Goal: Obtain resource: Download file/media

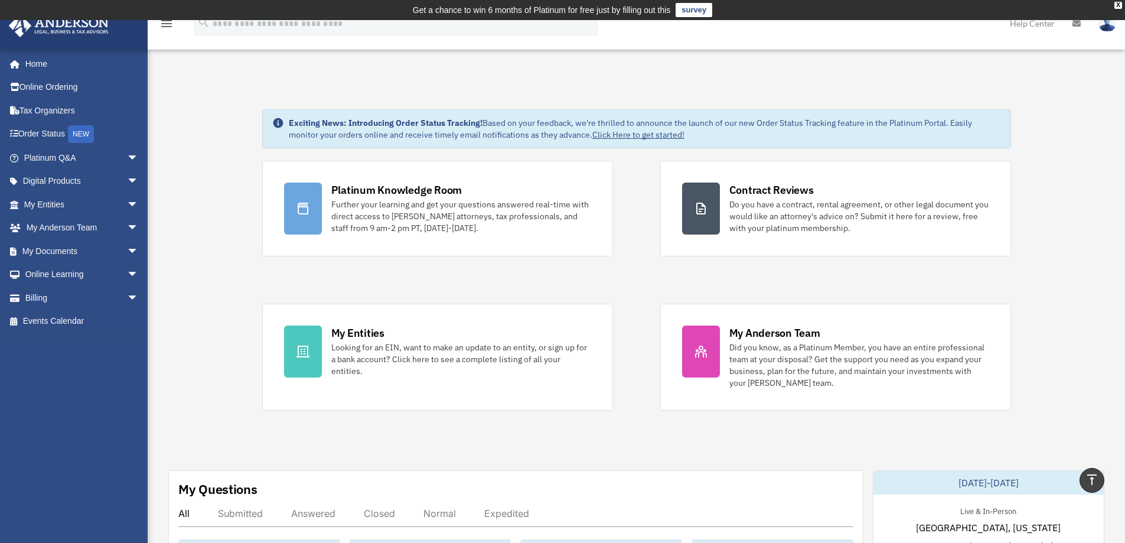
scroll to position [177, 0]
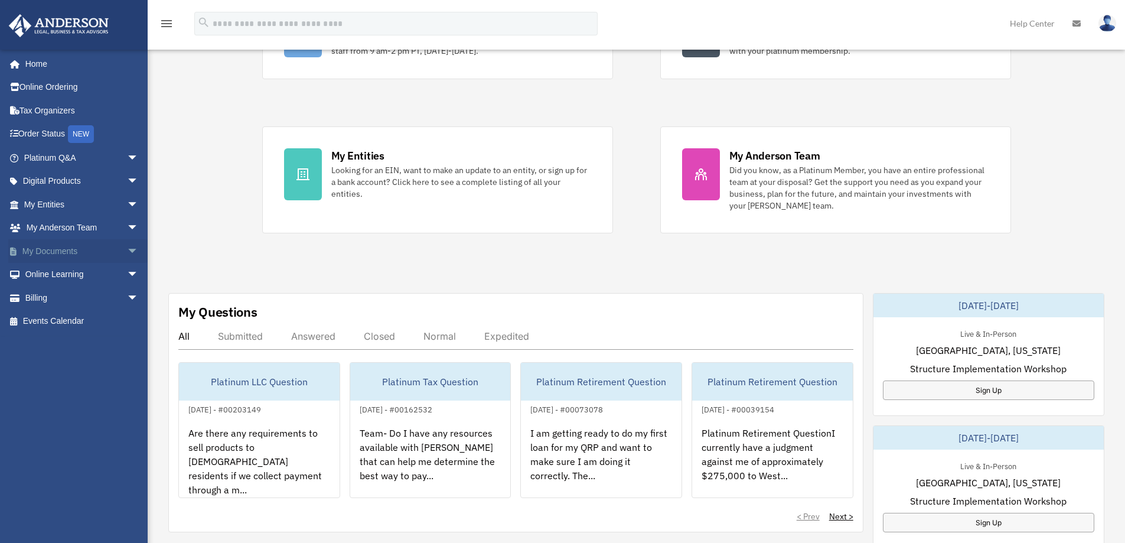
click at [69, 246] on link "My Documents arrow_drop_down" at bounding box center [82, 251] width 148 height 24
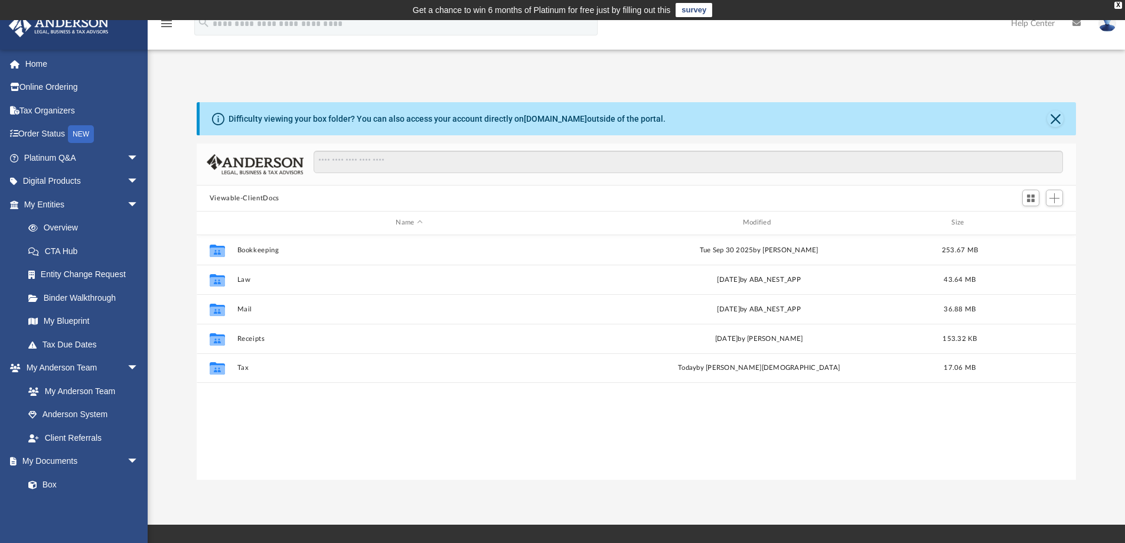
scroll to position [260, 871]
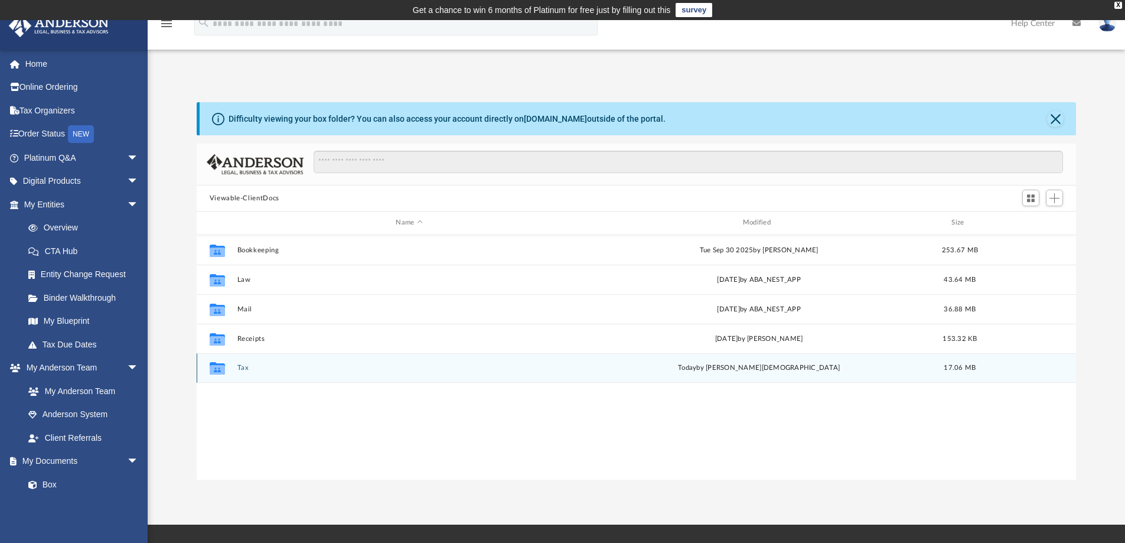
click at [285, 365] on button "Tax" at bounding box center [409, 368] width 344 height 8
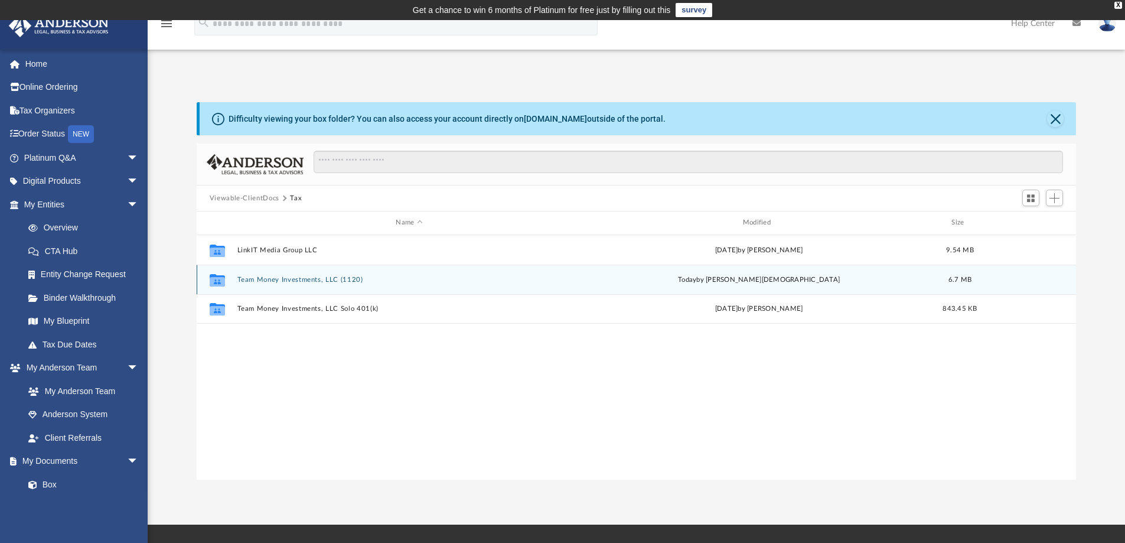
click at [357, 284] on div "Collaborated Folder Team Money Investments, LLC (1120) today by Oshee Jain 6.7 …" at bounding box center [637, 280] width 880 height 30
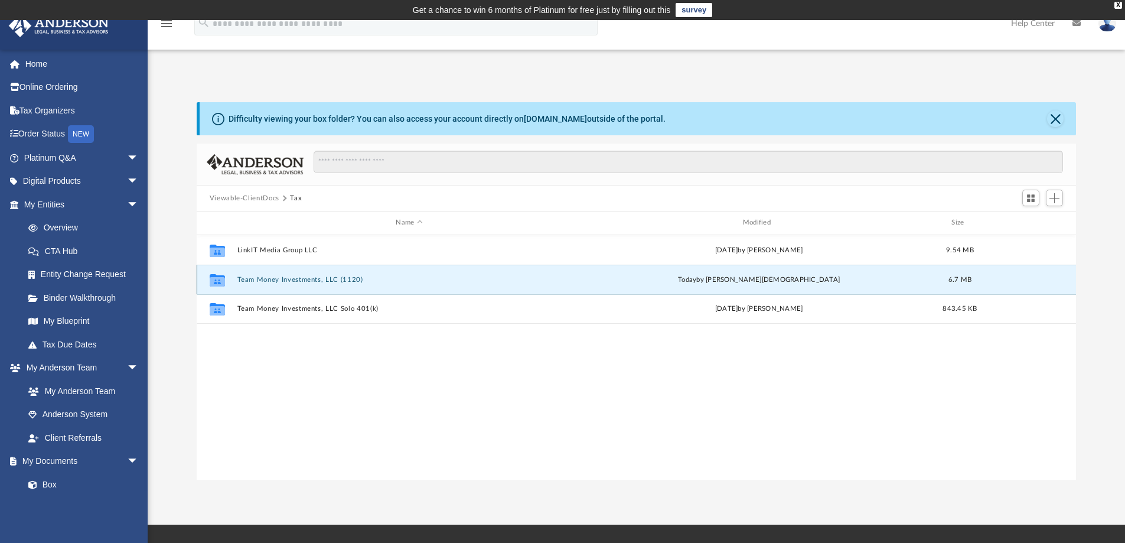
click at [232, 281] on div "Collaborated Folder" at bounding box center [218, 279] width 30 height 19
click at [221, 285] on icon "grid" at bounding box center [217, 280] width 15 height 9
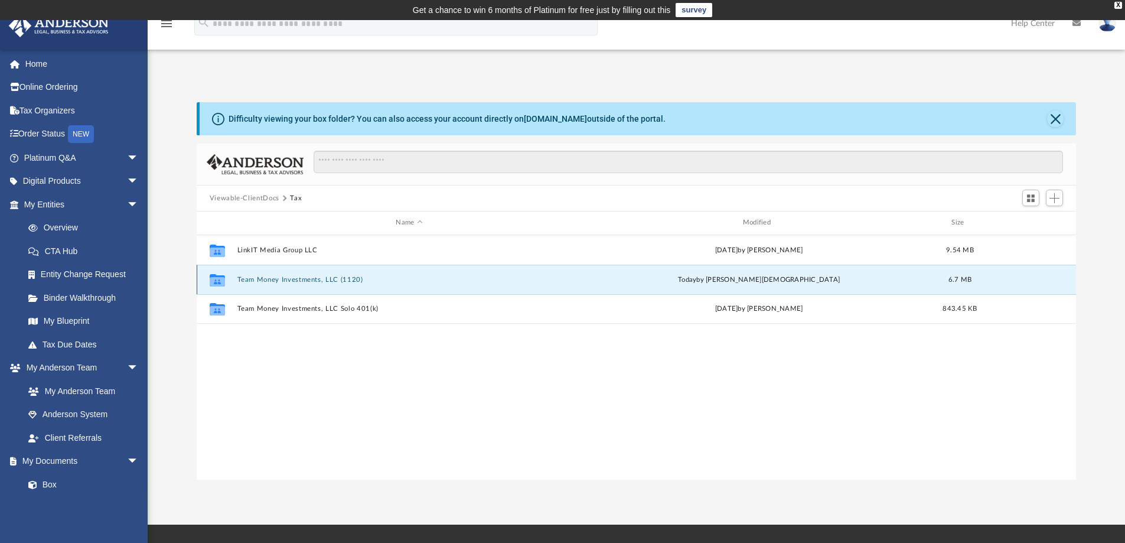
click at [229, 282] on div "Collaborated Folder" at bounding box center [218, 279] width 30 height 19
click at [474, 277] on button "Team Money Investments, LLC (1120)" at bounding box center [409, 280] width 344 height 8
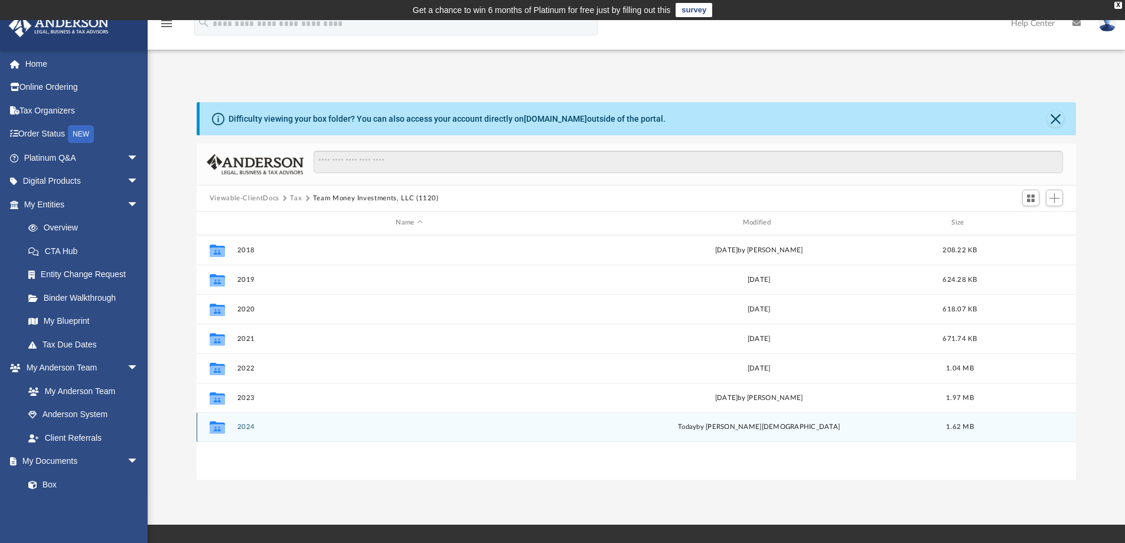
click at [351, 431] on div "Collaborated Folder 2024 today by Oshee Jain 1.62 MB" at bounding box center [637, 427] width 880 height 30
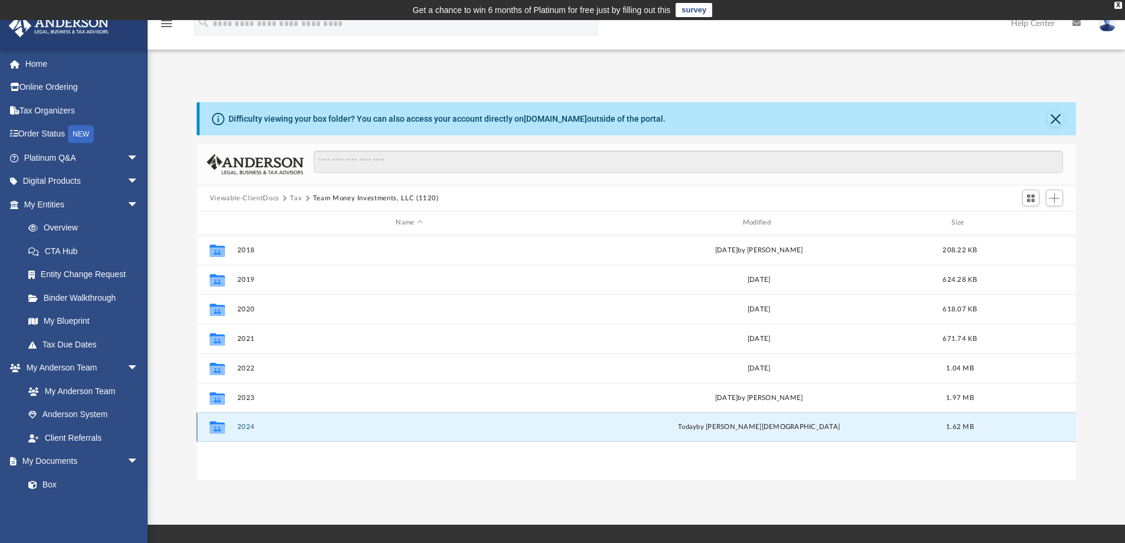
click at [351, 431] on div "Collaborated Folder 2024 today by Oshee Jain 1.62 MB" at bounding box center [637, 427] width 880 height 30
click at [224, 427] on icon "grid" at bounding box center [217, 428] width 15 height 9
click at [220, 428] on icon "grid" at bounding box center [217, 428] width 15 height 9
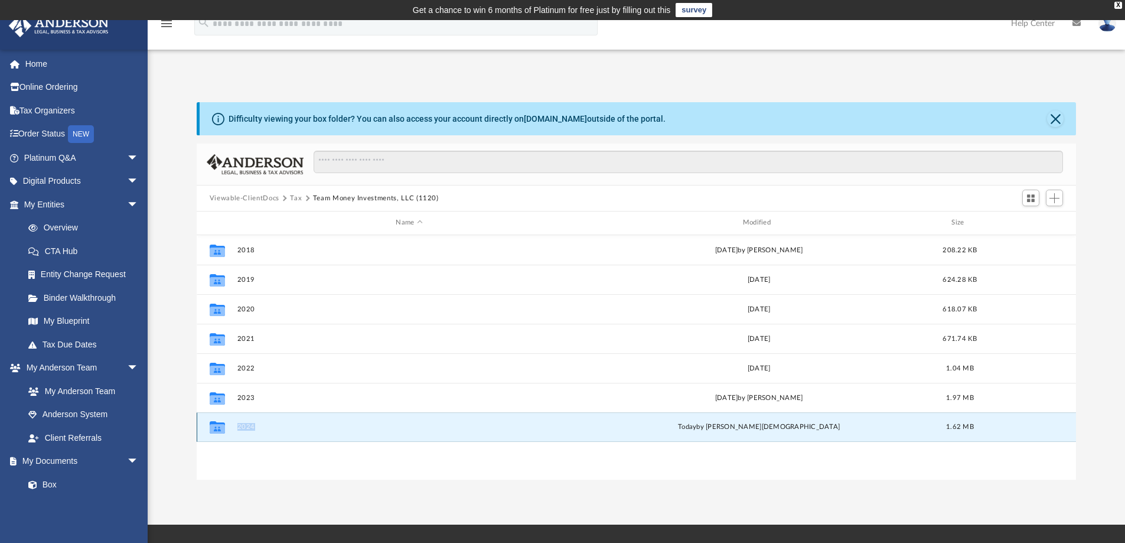
click at [268, 427] on button "2024" at bounding box center [409, 427] width 344 height 8
click at [244, 430] on button "2024" at bounding box center [409, 427] width 344 height 8
click at [246, 428] on button "2024" at bounding box center [409, 427] width 344 height 8
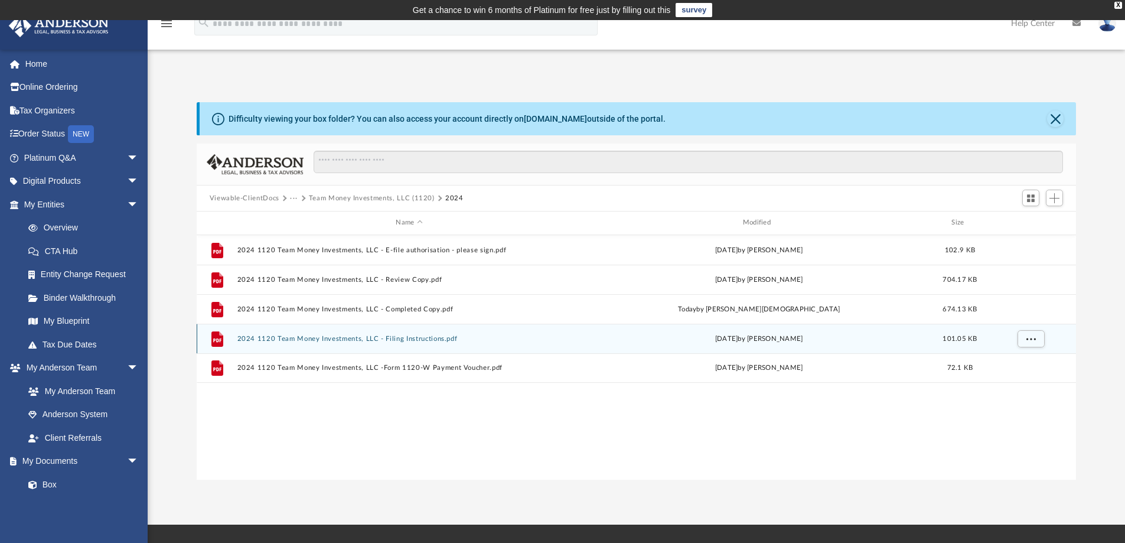
click at [365, 340] on button "2024 1120 Team Money Investments, LLC - Filing Instructions.pdf" at bounding box center [409, 339] width 344 height 8
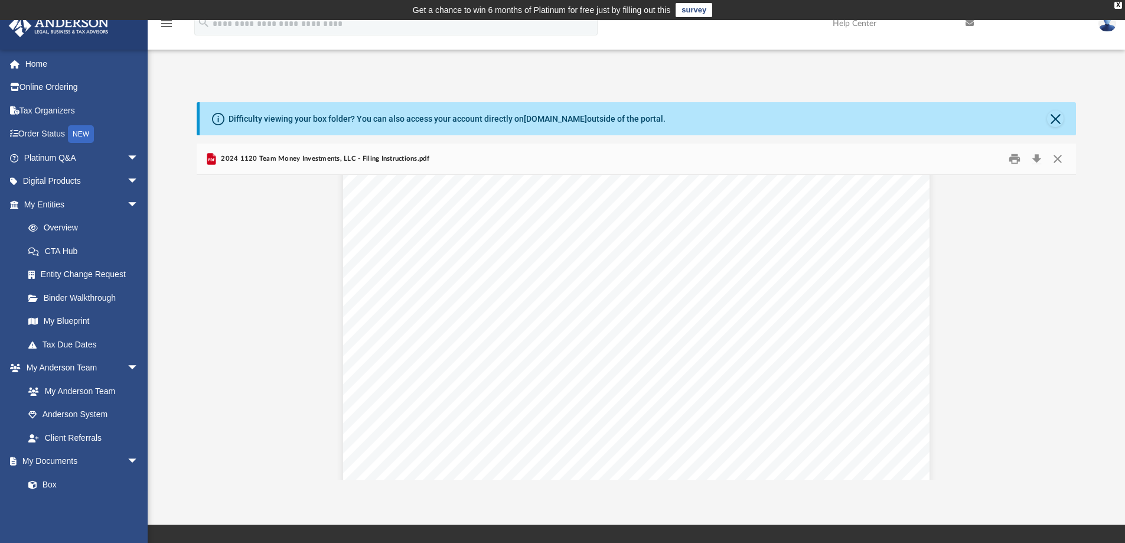
scroll to position [0, 0]
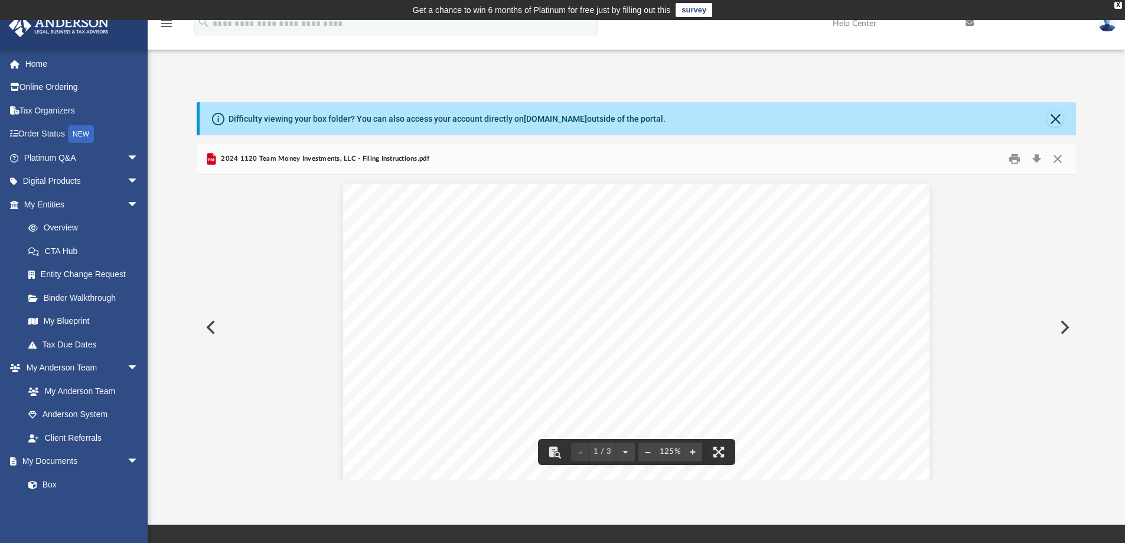
click at [209, 327] on button "Preview" at bounding box center [210, 327] width 26 height 33
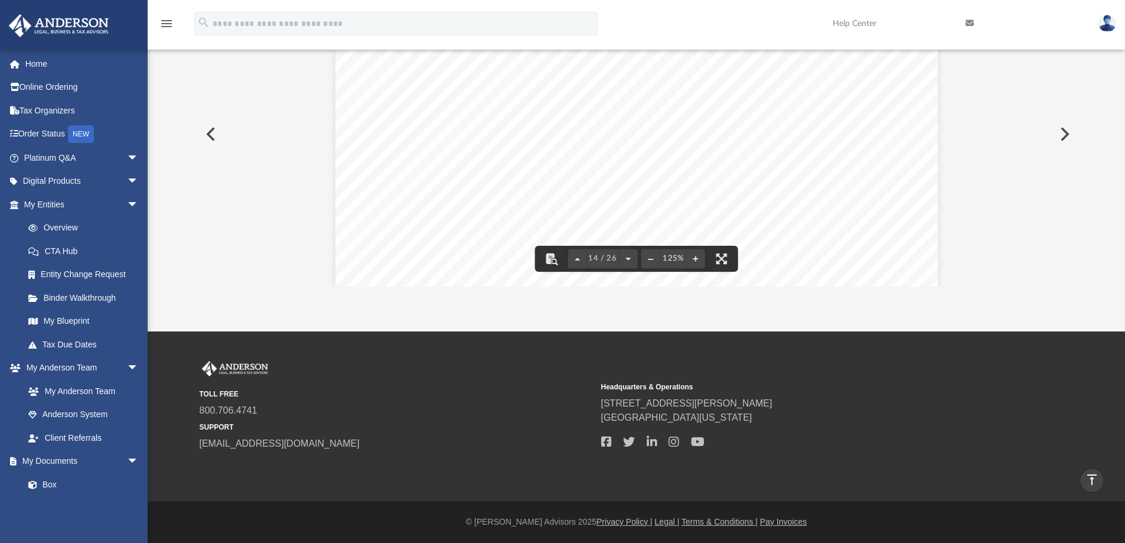
scroll to position [10676, 0]
click at [1065, 132] on button "Preview" at bounding box center [1064, 134] width 26 height 33
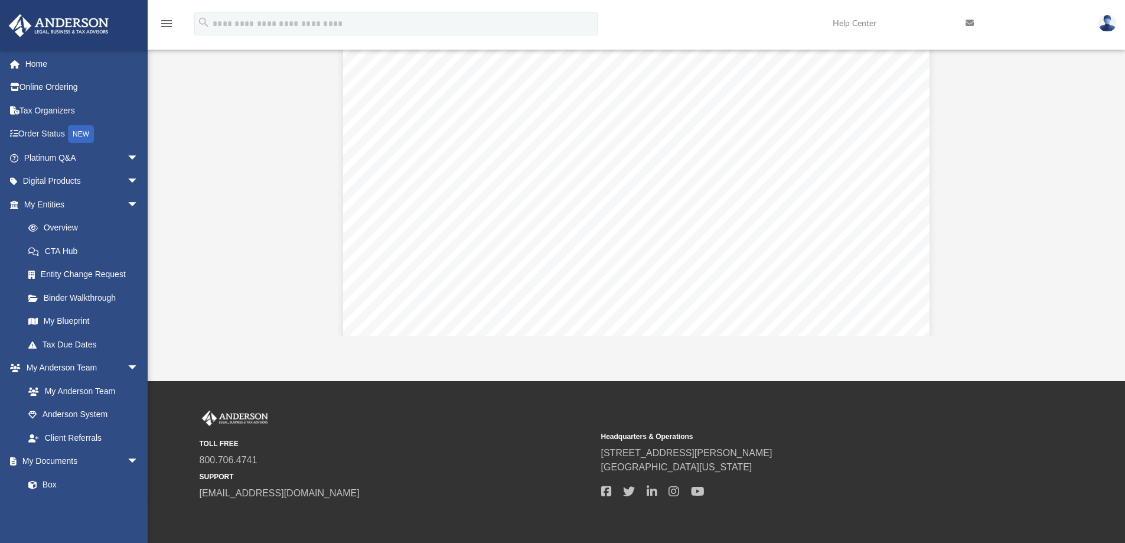
scroll to position [385, 0]
